Goal: Information Seeking & Learning: Learn about a topic

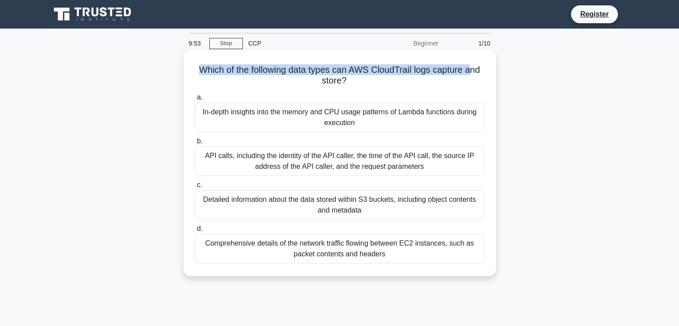
drag, startPoint x: 198, startPoint y: 72, endPoint x: 472, endPoint y: 73, distance: 273.4
click at [472, 73] on h5 "Which of the following data types can AWS CloudTrail logs capture and store? .s…" at bounding box center [339, 75] width 291 height 22
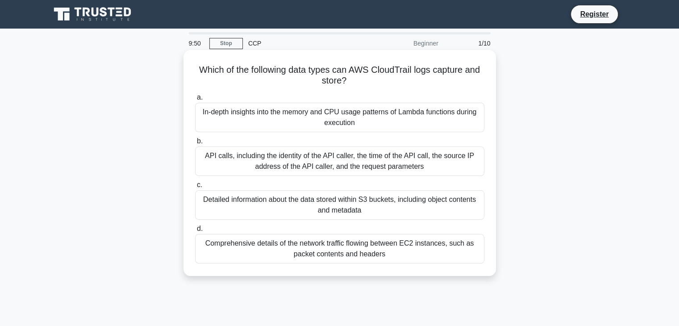
click at [294, 150] on div "API calls, including the identity of the API caller, the time of the API call, …" at bounding box center [339, 161] width 289 height 29
click at [195, 144] on input "b. API calls, including the identity of the API caller, the time of the API cal…" at bounding box center [195, 141] width 0 height 6
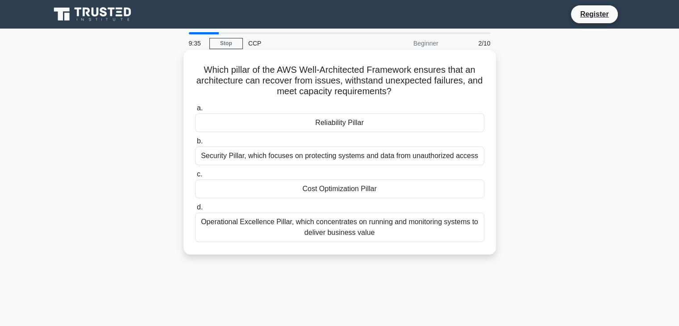
drag, startPoint x: 201, startPoint y: 74, endPoint x: 323, endPoint y: 115, distance: 129.1
click at [323, 115] on div "Which pillar of the AWS Well-Architected Framework ensures that an architecture…" at bounding box center [340, 152] width 306 height 197
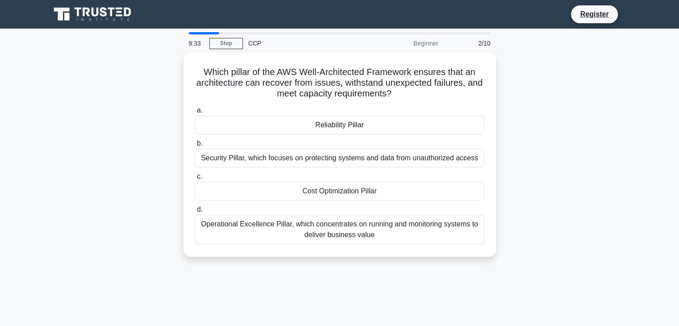
click at [129, 147] on div "Which pillar of the AWS Well-Architected Framework ensures that an architecture…" at bounding box center [340, 159] width 590 height 215
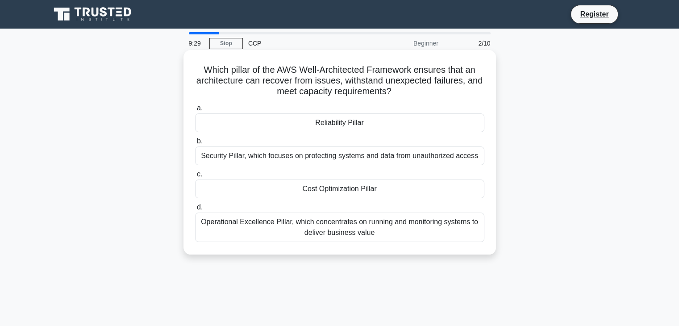
click at [255, 155] on div "Security Pillar, which focuses on protecting systems and data from unauthorized…" at bounding box center [339, 156] width 289 height 19
click at [195, 144] on input "b. Security Pillar, which focuses on protecting systems and data from unauthori…" at bounding box center [195, 141] width 0 height 6
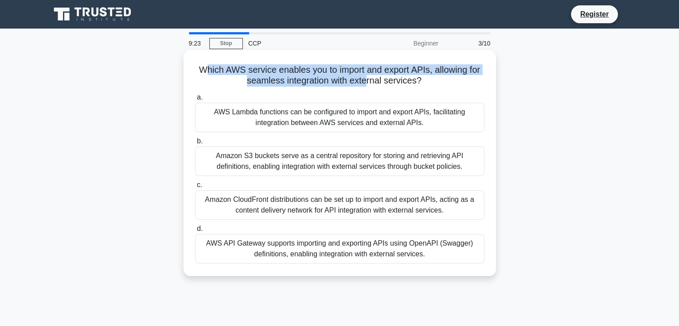
drag, startPoint x: 205, startPoint y: 61, endPoint x: 367, endPoint y: 88, distance: 164.8
click at [367, 88] on div "Which AWS service enables you to import and export APIs, allowing for seamless …" at bounding box center [340, 163] width 306 height 219
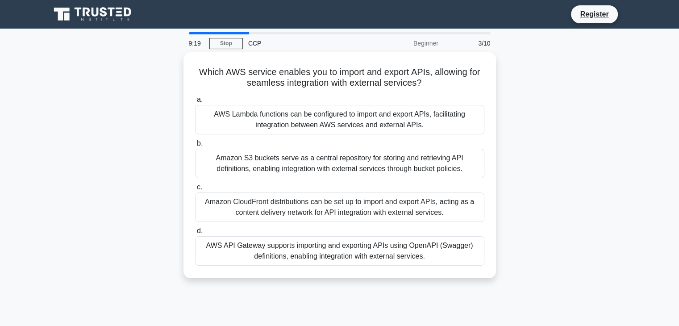
click at [24, 285] on main "9:19 Stop CCP Beginner 3/10 Which AWS service enables you to import and export …" at bounding box center [339, 256] width 679 height 454
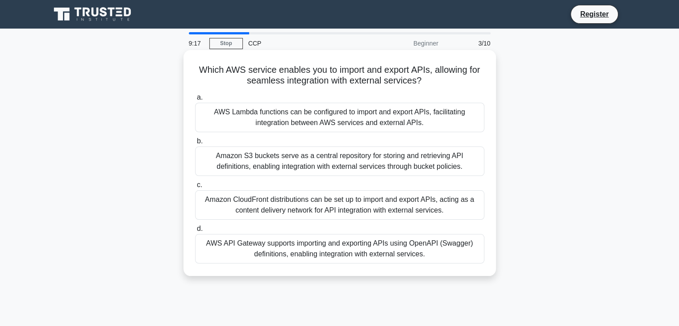
click at [252, 250] on div "AWS API Gateway supports importing and exporting APIs using OpenAPI (Swagger) d…" at bounding box center [339, 248] width 289 height 29
click at [195, 232] on input "d. AWS API Gateway supports importing and exporting APIs using OpenAPI (Swagger…" at bounding box center [195, 229] width 0 height 6
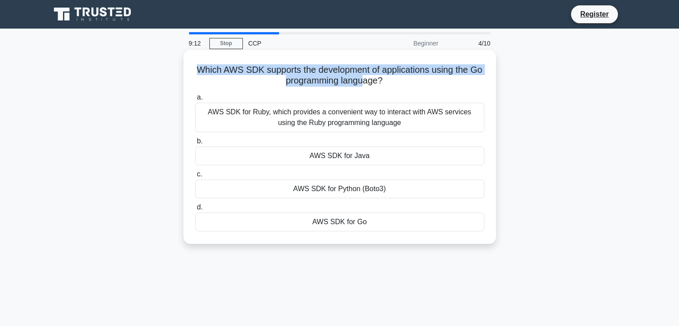
drag, startPoint x: 191, startPoint y: 70, endPoint x: 373, endPoint y: 80, distance: 182.6
click at [371, 81] on div "Which AWS SDK supports the development of applications using the Go programming…" at bounding box center [340, 147] width 306 height 187
click at [370, 84] on h5 "Which AWS SDK supports the development of applications using the Go programming…" at bounding box center [339, 75] width 291 height 22
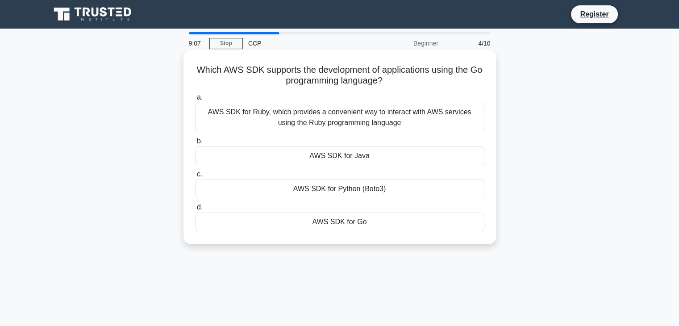
click at [332, 221] on div "AWS SDK for Go" at bounding box center [339, 222] width 289 height 19
click at [195, 210] on input "d. AWS SDK for Go" at bounding box center [195, 208] width 0 height 6
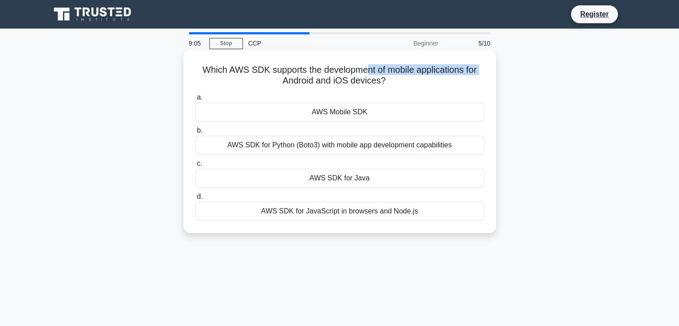
drag, startPoint x: 207, startPoint y: 76, endPoint x: 368, endPoint y: 65, distance: 160.7
click at [368, 65] on h5 "Which AWS SDK supports the development of mobile applications for Android and i…" at bounding box center [339, 75] width 291 height 22
click at [404, 67] on h5 "Which AWS SDK supports the development of mobile applications for Android and i…" at bounding box center [339, 75] width 291 height 22
click at [346, 110] on div "AWS Mobile SDK" at bounding box center [339, 112] width 289 height 19
click at [195, 100] on input "a. AWS Mobile SDK" at bounding box center [195, 98] width 0 height 6
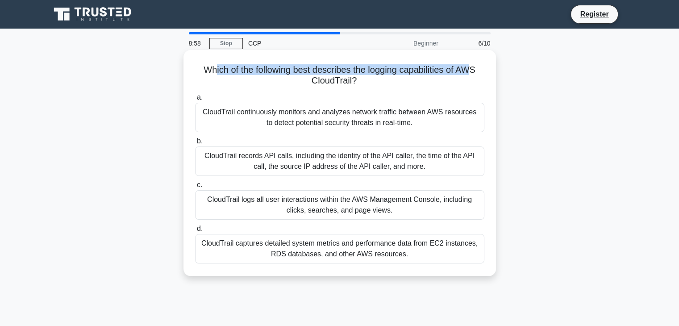
drag, startPoint x: 210, startPoint y: 70, endPoint x: 474, endPoint y: 70, distance: 263.5
click at [474, 70] on h5 "Which of the following best describes the logging capabilities of AWS CloudTrai…" at bounding box center [339, 75] width 291 height 22
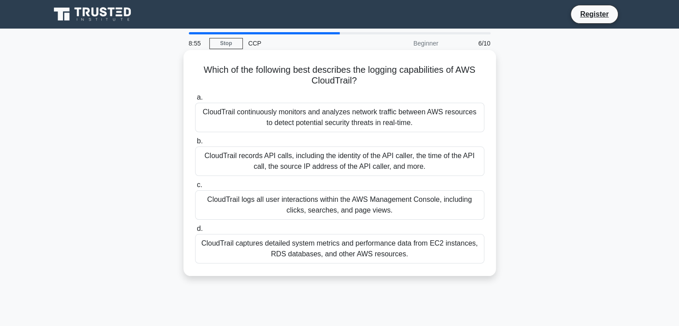
click at [266, 209] on div "CloudTrail logs all user interactions within the AWS Management Console, includ…" at bounding box center [339, 204] width 289 height 29
click at [195, 188] on input "c. CloudTrail logs all user interactions within the AWS Management Console, inc…" at bounding box center [195, 185] width 0 height 6
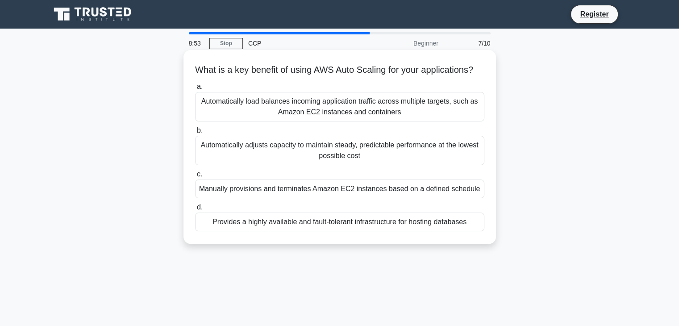
drag, startPoint x: 188, startPoint y: 84, endPoint x: 338, endPoint y: 77, distance: 149.4
click at [332, 68] on div "What is a key benefit of using AWS Auto Scaling for your applications? .spinner…" at bounding box center [340, 147] width 306 height 187
click at [473, 76] on icon ".spinner_0XTQ{transform-origin:center;animation:spinner_y6GP .75s linear infini…" at bounding box center [478, 70] width 11 height 11
click at [250, 120] on div "Automatically load balances incoming application traffic across multiple target…" at bounding box center [339, 106] width 289 height 29
click at [195, 90] on input "a. Automatically load balances incoming application traffic across multiple tar…" at bounding box center [195, 87] width 0 height 6
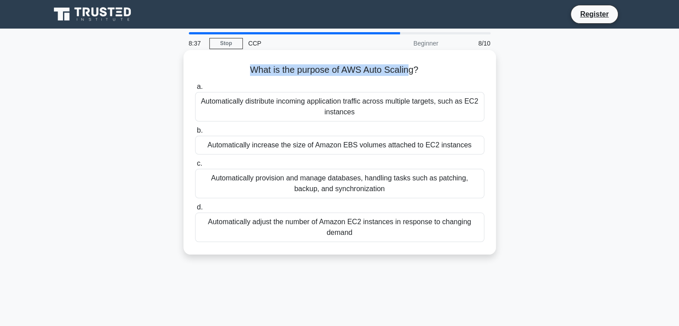
drag, startPoint x: 244, startPoint y: 72, endPoint x: 413, endPoint y: 72, distance: 168.8
click at [409, 68] on h5 "What is the purpose of AWS Auto Scaling? .spinner_0XTQ{transform-origin:center;…" at bounding box center [339, 70] width 291 height 12
click at [327, 77] on div "What is the purpose of AWS Auto Scaling? .spinner_0XTQ{transform-origin:center;…" at bounding box center [340, 152] width 306 height 197
click at [216, 224] on div "Automatically adjust the number of Amazon EC2 instances in response to changing…" at bounding box center [339, 227] width 289 height 29
click at [195, 210] on input "d. Automatically adjust the number of Amazon EC2 instances in response to chang…" at bounding box center [195, 208] width 0 height 6
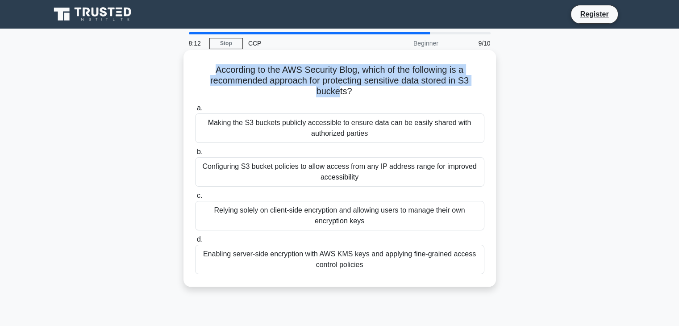
drag, startPoint x: 212, startPoint y: 70, endPoint x: 338, endPoint y: 97, distance: 129.0
click at [338, 97] on h5 "According to the AWS Security Blog, which of the following is a recommended app…" at bounding box center [339, 80] width 291 height 33
click at [275, 95] on h5 "According to the AWS Security Blog, which of the following is a recommended app…" at bounding box center [339, 80] width 291 height 33
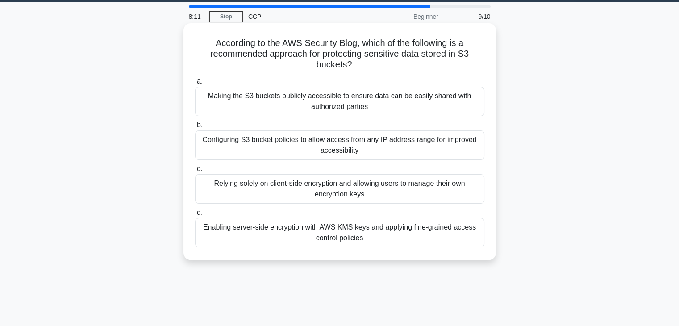
scroll to position [45, 0]
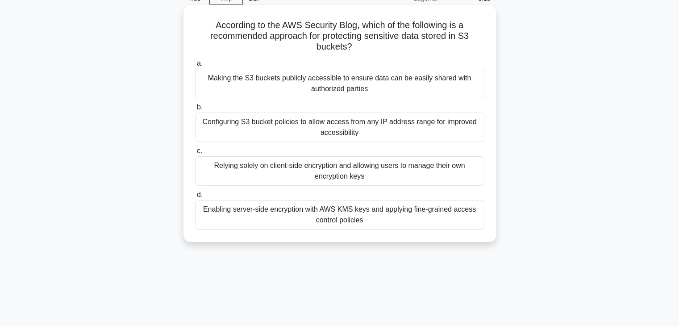
click at [262, 123] on div "Configuring S3 bucket policies to allow access from any IP address range for im…" at bounding box center [339, 127] width 289 height 29
click at [195, 110] on input "b. Configuring S3 bucket policies to allow access from any IP address range for…" at bounding box center [195, 108] width 0 height 6
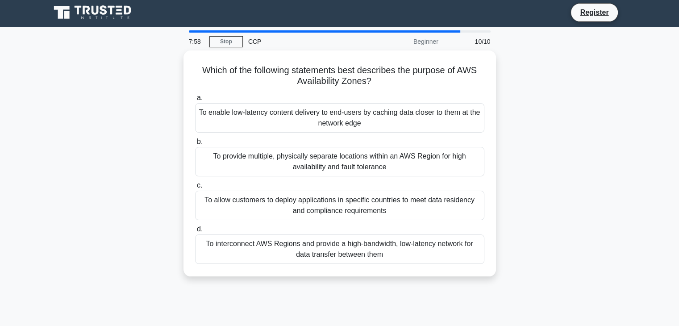
scroll to position [0, 0]
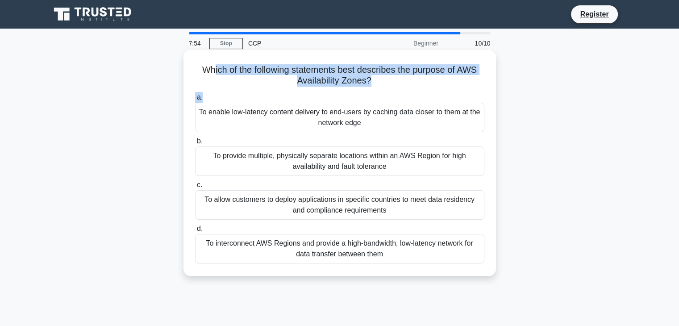
drag, startPoint x: 209, startPoint y: 70, endPoint x: 359, endPoint y: 100, distance: 152.7
click at [359, 100] on div "Which of the following statements best describes the purpose of AWS Availabilit…" at bounding box center [340, 163] width 306 height 219
click at [359, 100] on label "a. To enable low-latency content delivery to end-users by caching data closer t…" at bounding box center [339, 112] width 289 height 40
click at [195, 100] on input "a. To enable low-latency content delivery to end-users by caching data closer t…" at bounding box center [195, 98] width 0 height 6
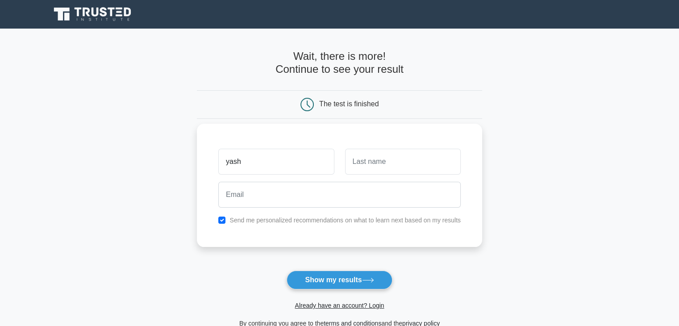
type input "yash"
type input "patil"
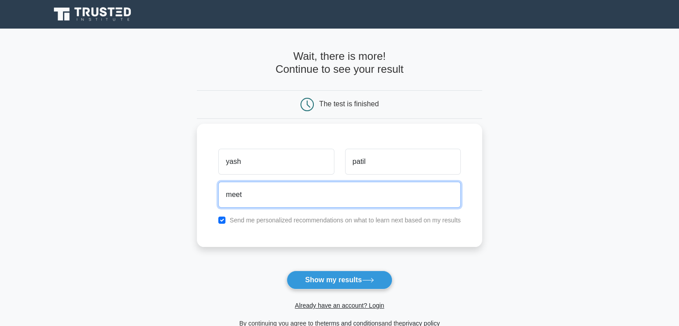
type input "meetmryash2002@gmail.com"
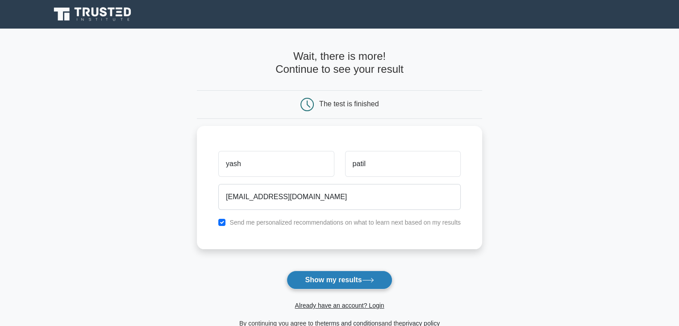
click at [318, 278] on button "Show my results" at bounding box center [339, 280] width 105 height 19
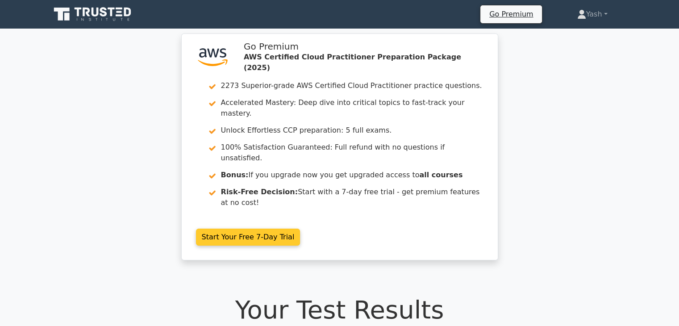
click at [256, 229] on link "Start Your Free 7-Day Trial" at bounding box center [248, 237] width 105 height 17
